Goal: Find contact information: Find contact information

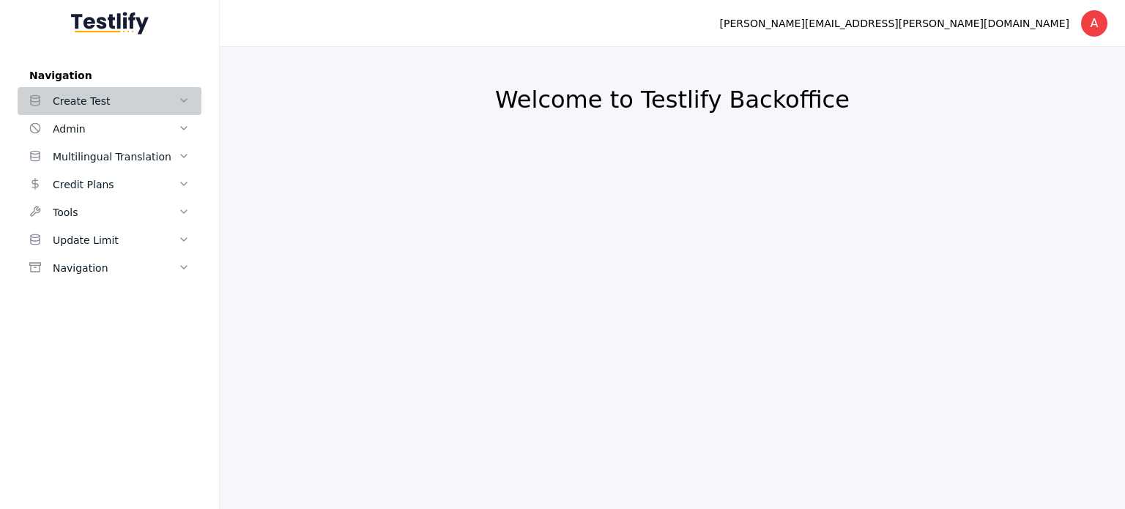
click at [179, 97] on icon at bounding box center [184, 101] width 12 height 12
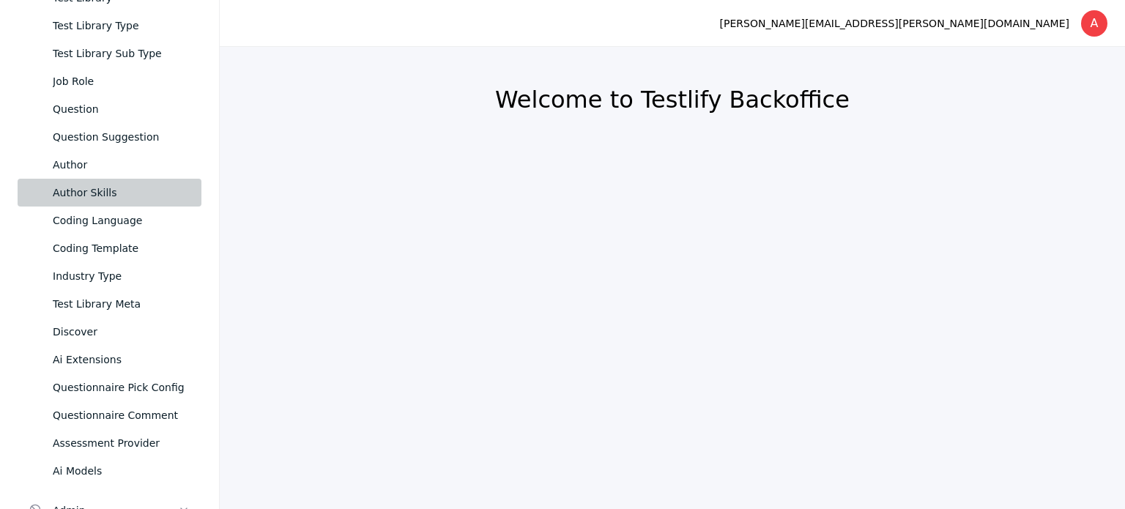
scroll to position [314, 0]
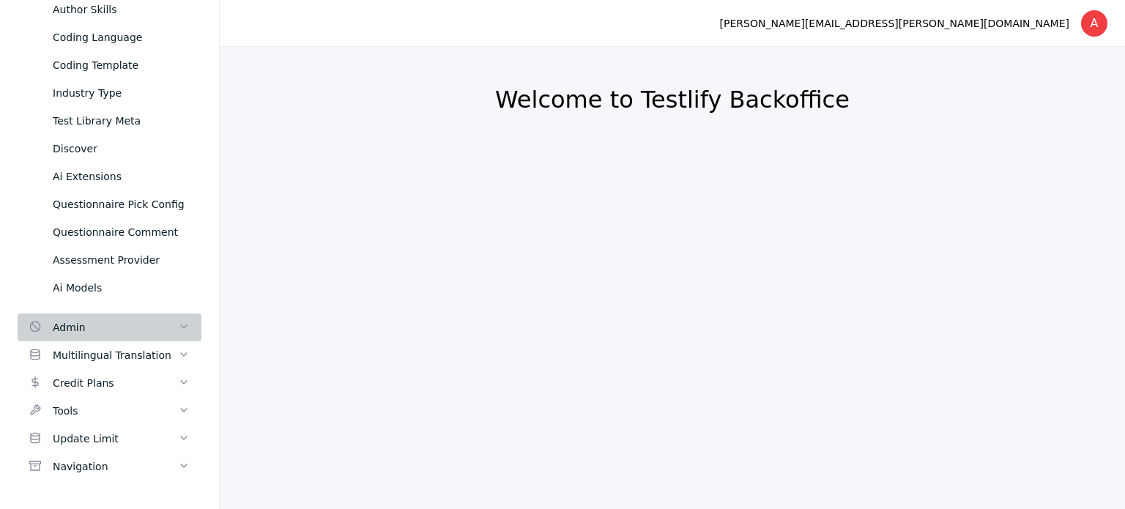
click at [166, 327] on div "Admin" at bounding box center [115, 328] width 125 height 18
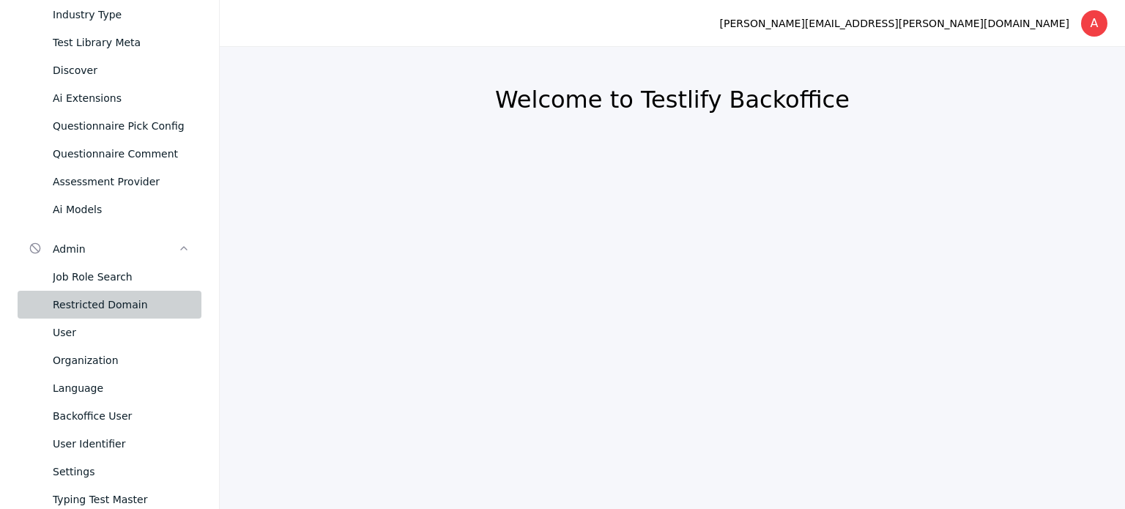
scroll to position [393, 0]
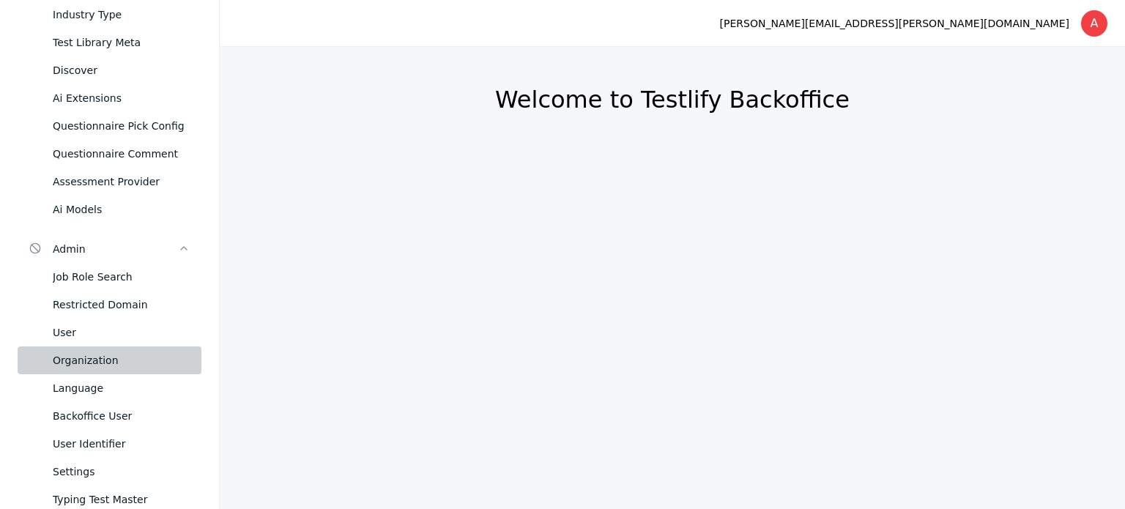
click at [113, 360] on div "Organization" at bounding box center [121, 361] width 137 height 18
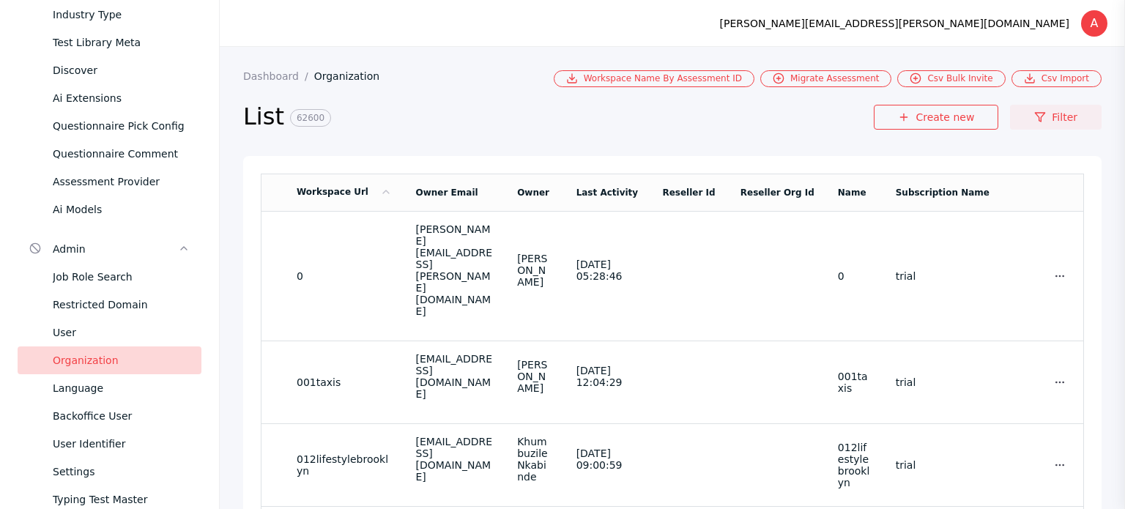
click at [1055, 108] on link "Filter" at bounding box center [1056, 117] width 92 height 25
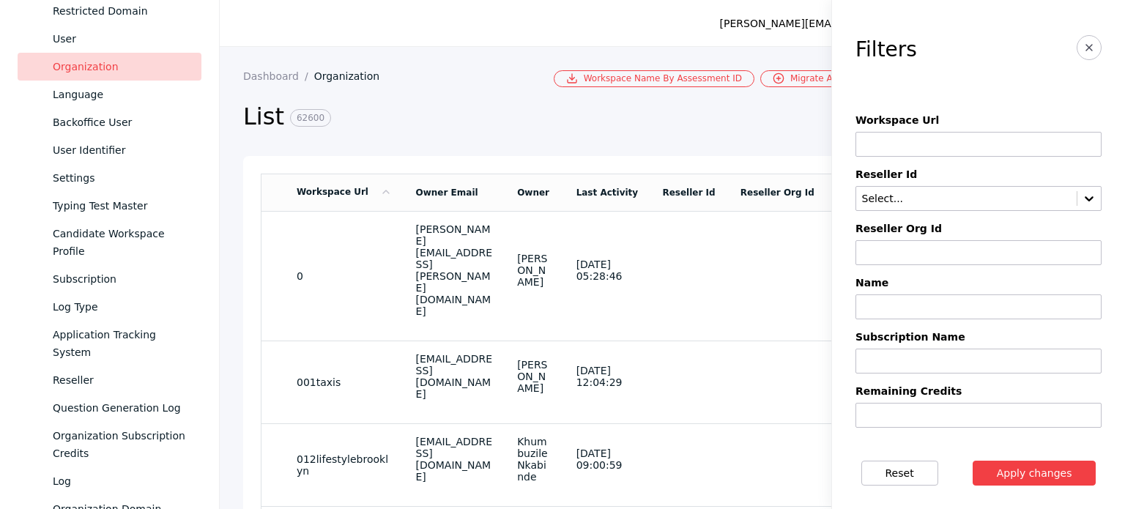
scroll to position [687, 0]
click at [92, 372] on div "Reseller" at bounding box center [121, 380] width 137 height 18
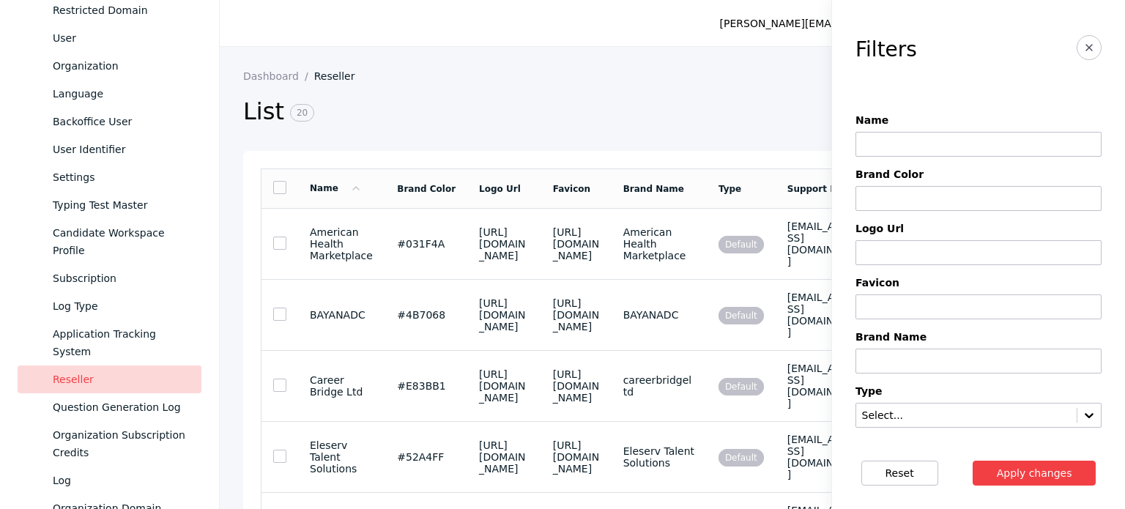
click at [1008, 140] on input at bounding box center [979, 144] width 246 height 25
type input "**"
click at [1086, 46] on line "button" at bounding box center [1089, 48] width 6 height 6
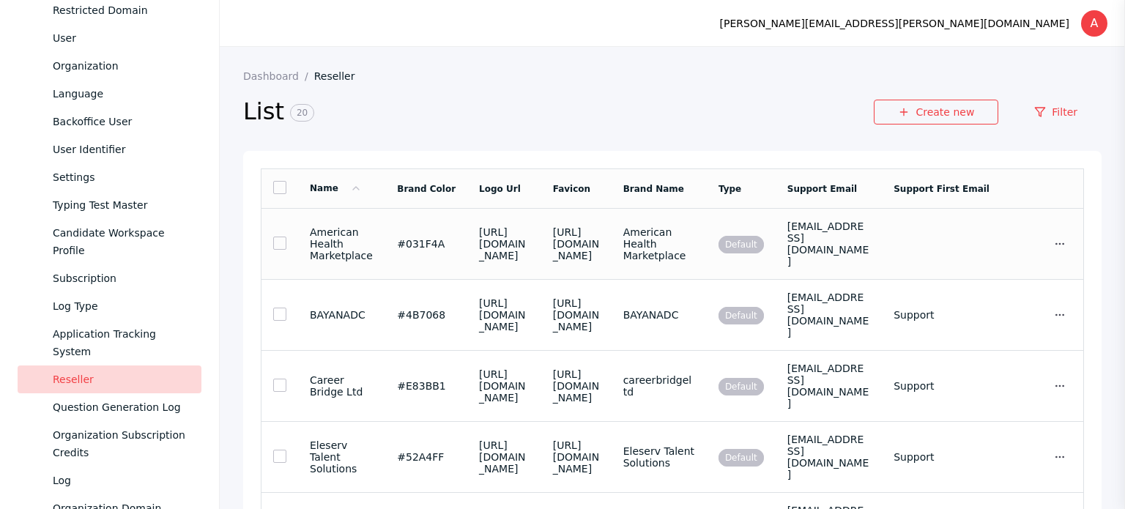
click at [749, 245] on td "Default" at bounding box center [741, 244] width 69 height 71
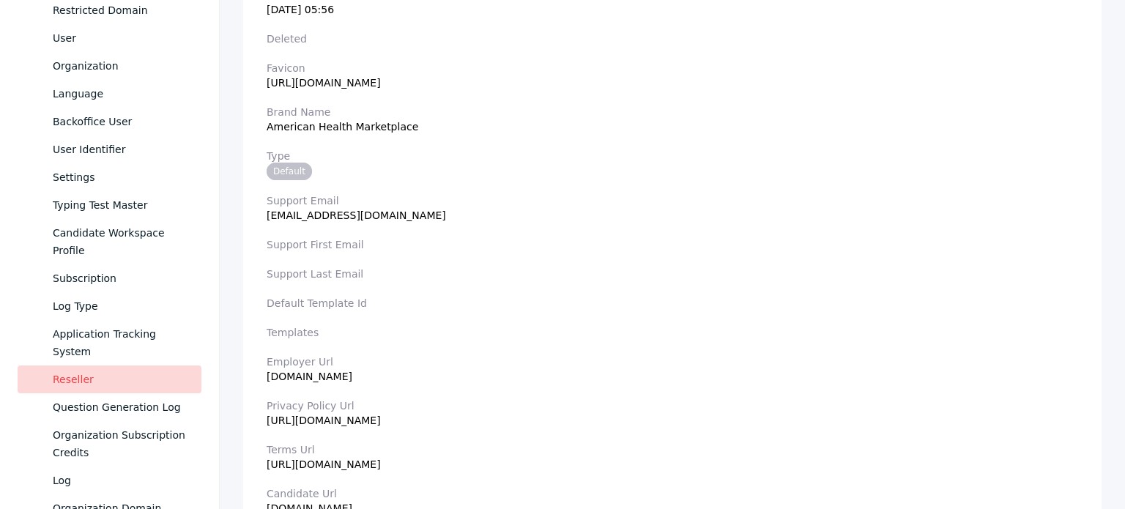
scroll to position [404, 0]
drag, startPoint x: 267, startPoint y: 216, endPoint x: 475, endPoint y: 221, distance: 208.1
click at [475, 221] on section "Support Email [EMAIL_ADDRESS][DOMAIN_NAME]" at bounding box center [673, 207] width 812 height 26
copy section "[EMAIL_ADDRESS][DOMAIN_NAME]"
